Goal: Information Seeking & Learning: Learn about a topic

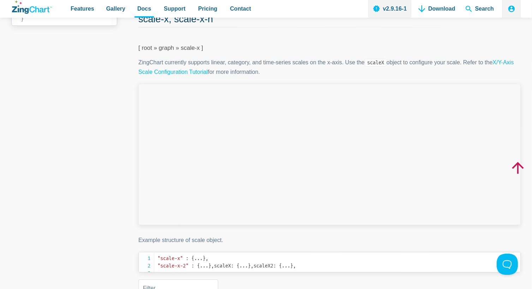
scroll to position [71, 0]
click at [158, 71] on link "X/Y-Axis Scale Configuration Tutorial" at bounding box center [325, 67] width 375 height 16
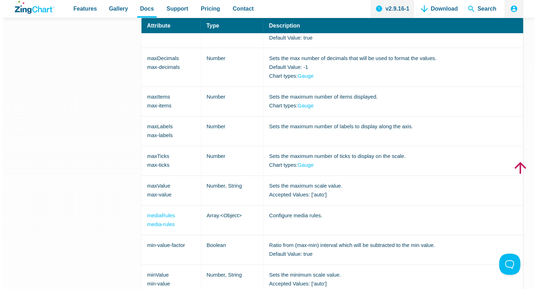
scroll to position [1235, 0]
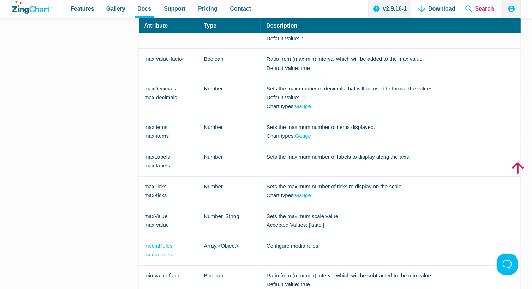
click at [483, 7] on span "Search" at bounding box center [479, 9] width 34 height 18
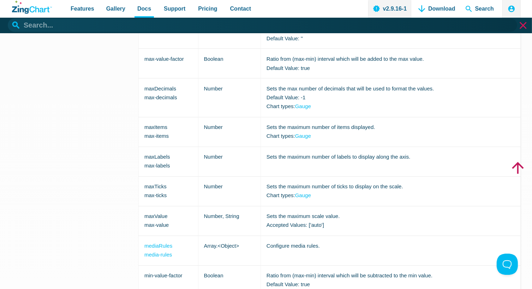
click at [64, 29] on input "App Header" at bounding box center [262, 24] width 509 height 13
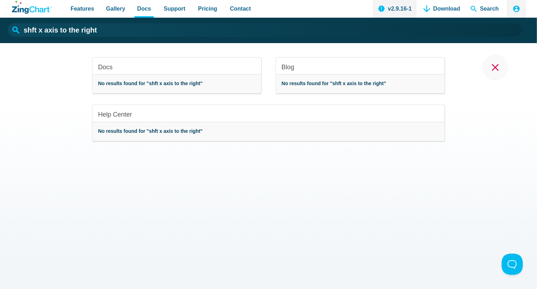
type input "shft x axis to the right"
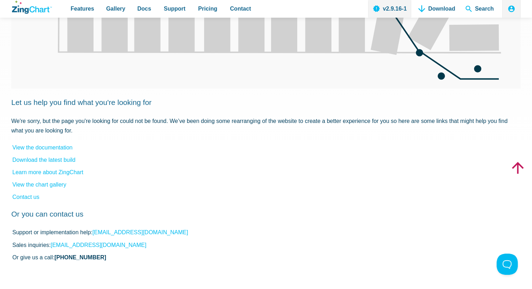
scroll to position [212, 0]
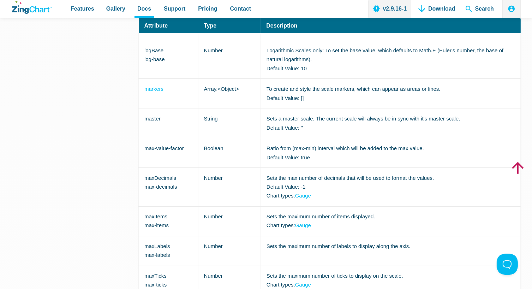
scroll to position [1129, 0]
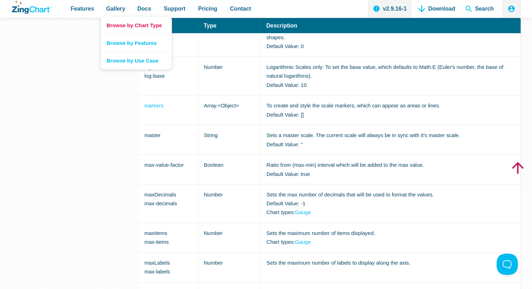
click at [112, 21] on link "Browse by Chart Type" at bounding box center [136, 25] width 71 height 17
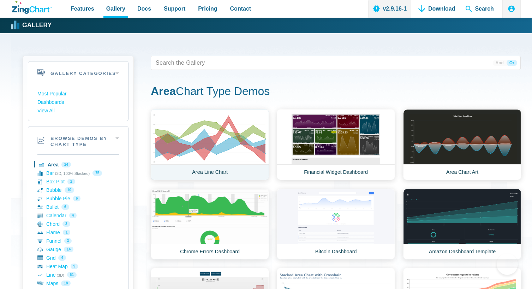
click at [197, 170] on link "Area Line Chart" at bounding box center [210, 144] width 118 height 71
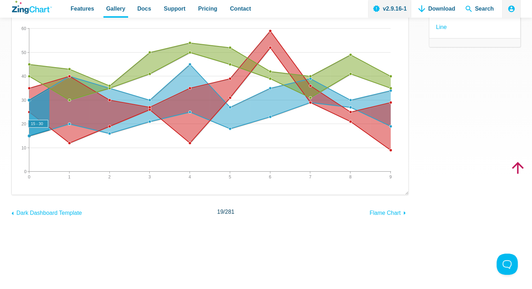
drag, startPoint x: 29, startPoint y: 136, endPoint x: 38, endPoint y: 134, distance: 9.6
click at [12, 194] on area "App Content" at bounding box center [12, 194] width 0 height 0
